Goal: Transaction & Acquisition: Download file/media

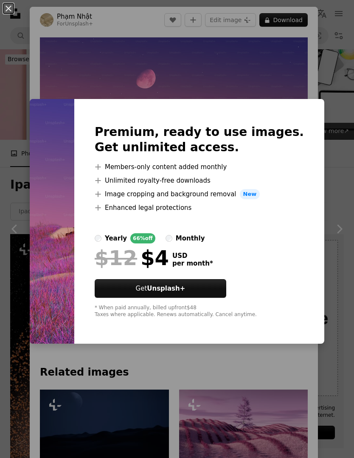
scroll to position [43508, 0]
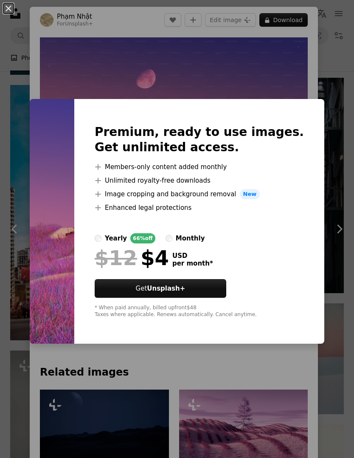
click at [256, 390] on div "An X shape Premium, ready to use images. Get unlimited access. A plus sign Memb…" at bounding box center [177, 229] width 354 height 458
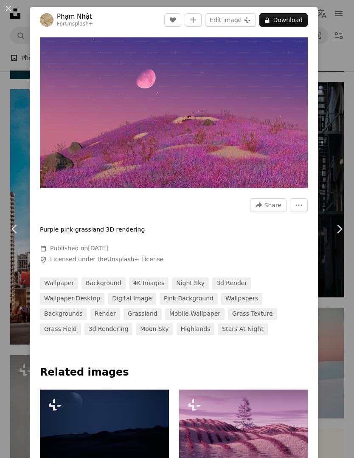
click at [345, 47] on div "An X shape Chevron left Chevron right [PERSON_NAME] For Unsplash+ A heart A plu…" at bounding box center [177, 229] width 354 height 458
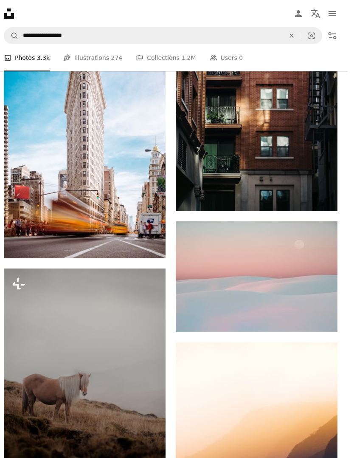
scroll to position [43608, 0]
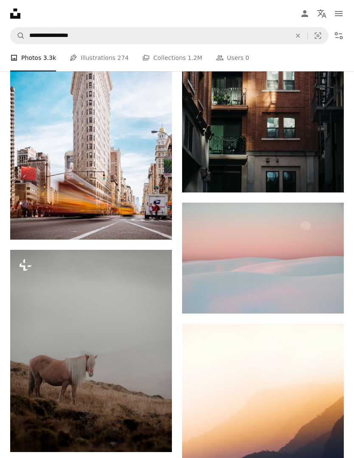
click at [331, 299] on link "Arrow pointing down" at bounding box center [327, 299] width 17 height 14
click at [279, 258] on img at bounding box center [263, 258] width 162 height 111
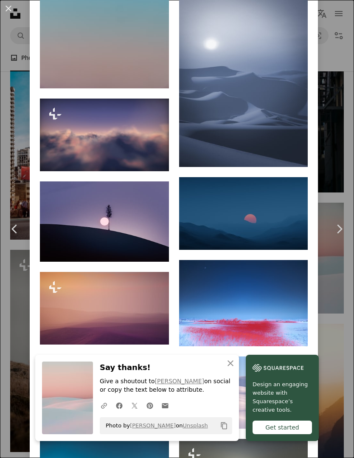
scroll to position [2212, 0]
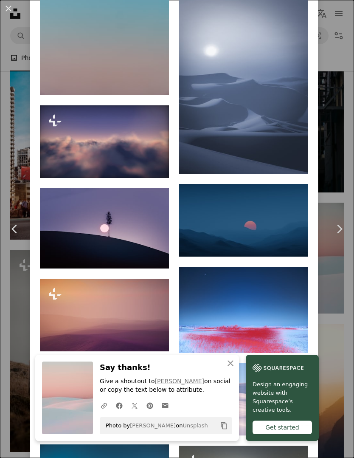
click at [300, 252] on img at bounding box center [243, 220] width 129 height 73
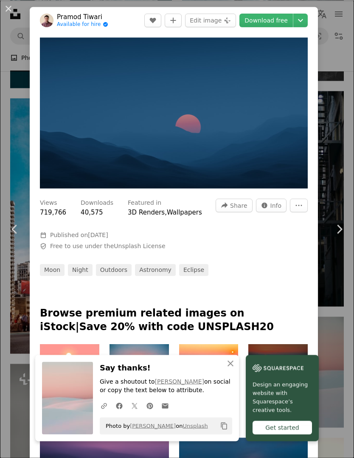
scroll to position [43494, 0]
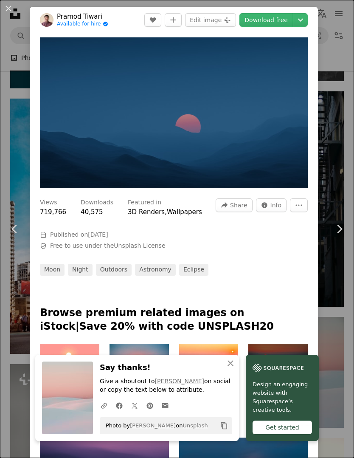
click at [283, 17] on link "Download free" at bounding box center [267, 20] width 54 height 14
